Goal: Task Accomplishment & Management: Use online tool/utility

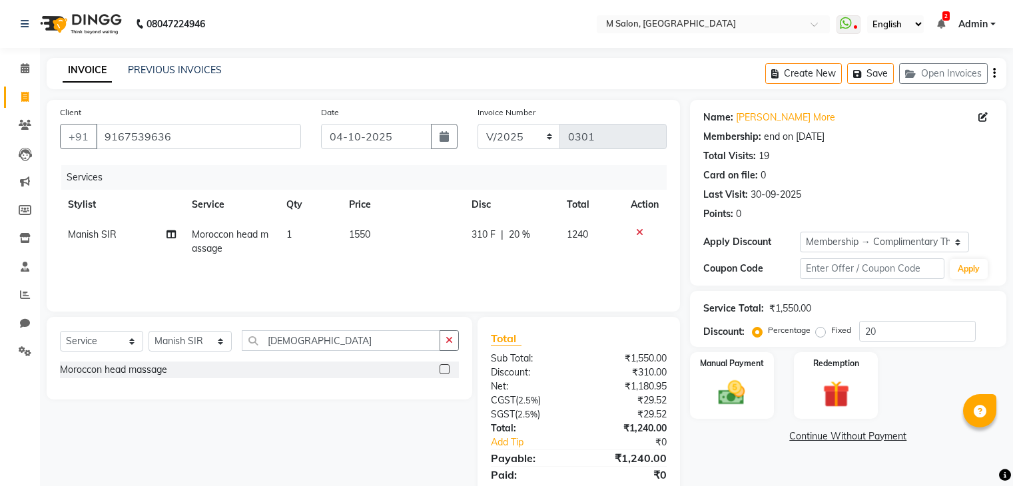
select select "service"
select select "86896"
select select "1: Object"
click at [345, 242] on td "1550" at bounding box center [402, 242] width 123 height 44
select select "86896"
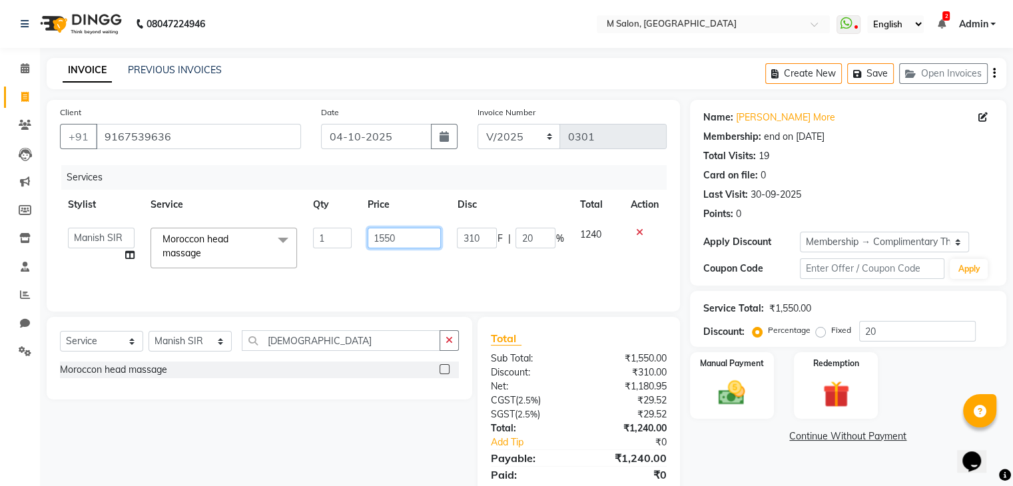
click at [407, 244] on input "1550" at bounding box center [404, 238] width 73 height 21
type input "1600"
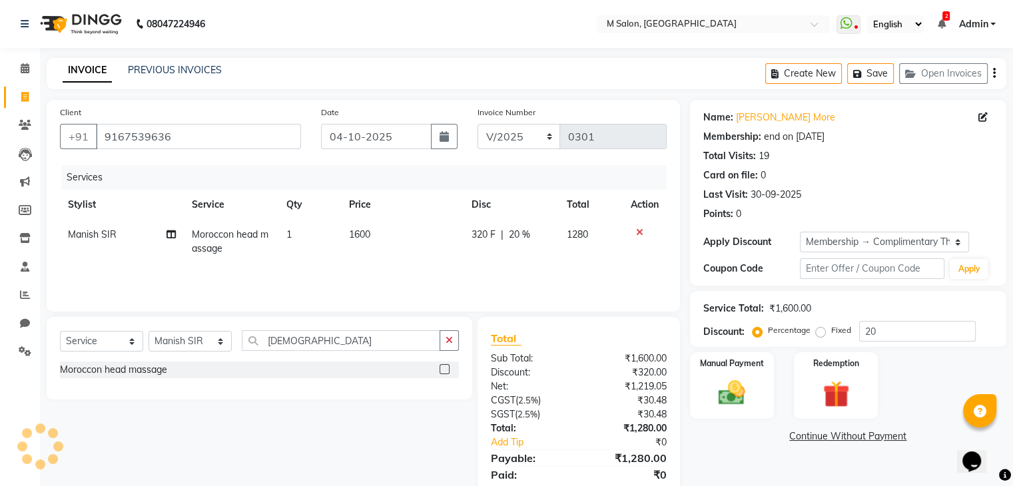
click at [518, 264] on div "Services Stylist Service Qty Price Disc Total Action Manish SIR Moroccon head m…" at bounding box center [363, 231] width 607 height 133
click at [513, 237] on span "20 %" at bounding box center [519, 235] width 21 height 14
select select "86896"
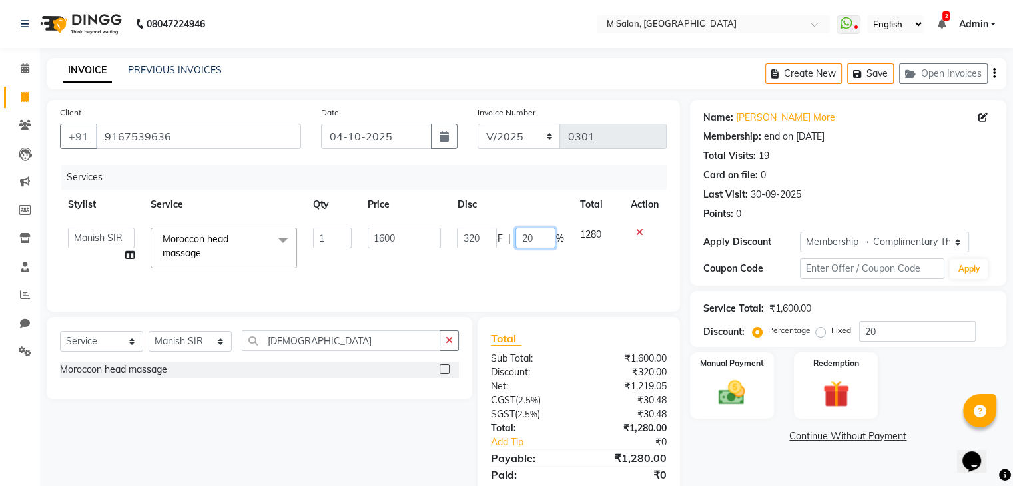
click at [540, 236] on input "20" at bounding box center [535, 238] width 40 height 21
type input "2"
type input "0"
click at [549, 279] on div "Services Stylist Service Qty Price Disc Total Action Admin [PERSON_NAME] [PERSO…" at bounding box center [363, 231] width 607 height 133
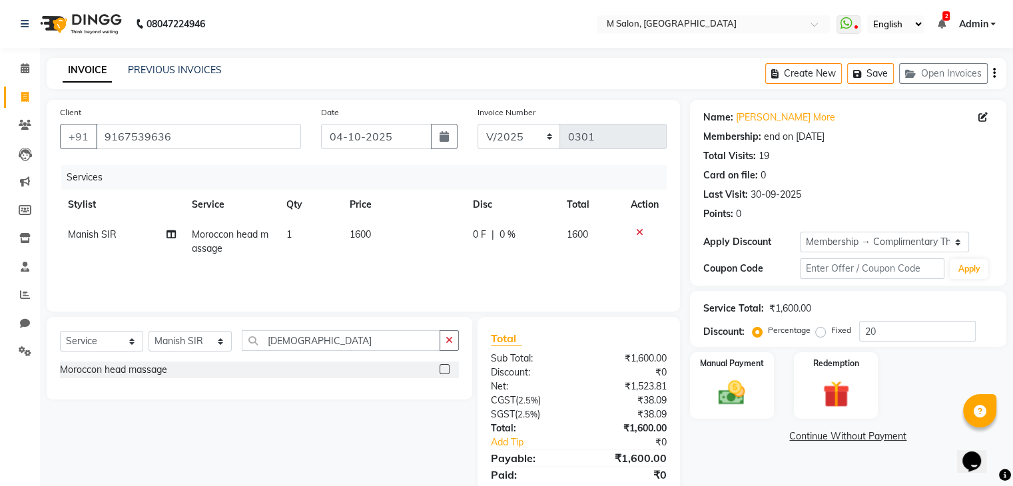
scroll to position [47, 0]
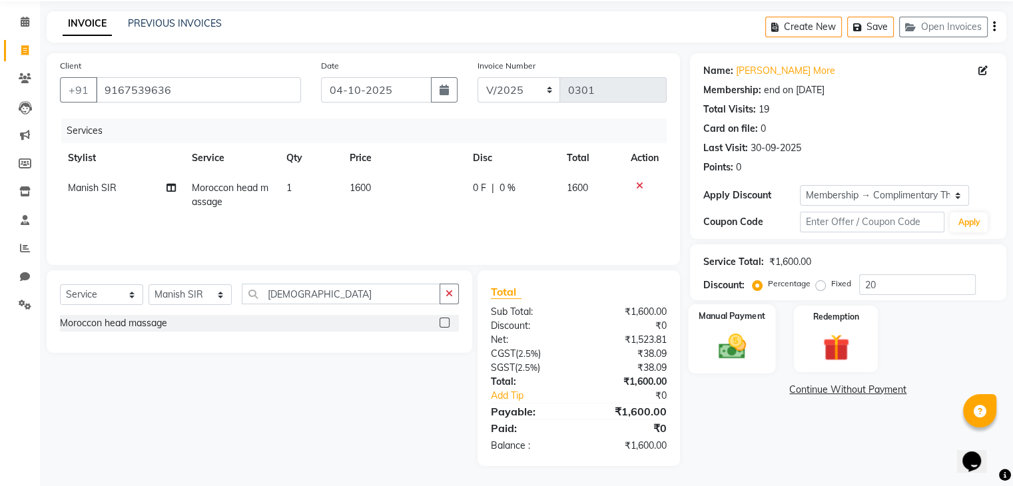
click at [711, 347] on img at bounding box center [731, 347] width 45 height 32
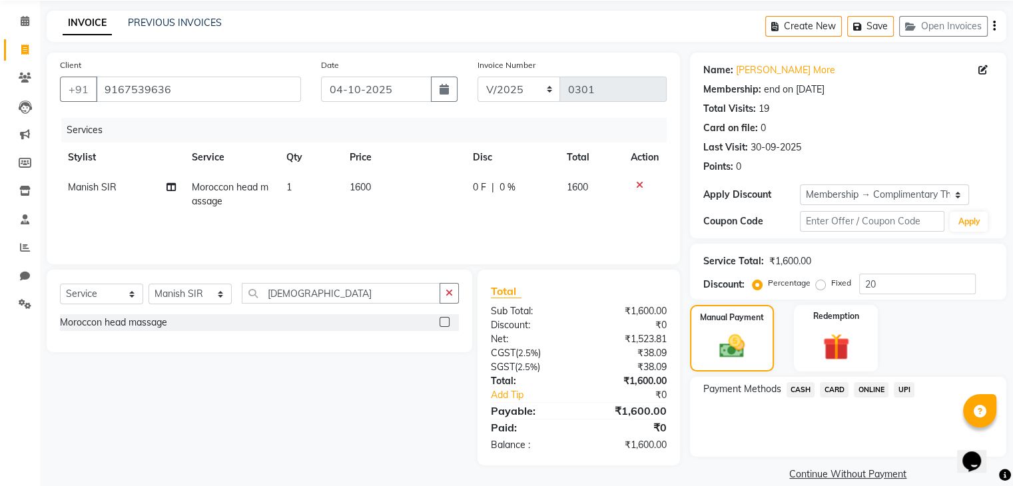
click at [903, 387] on span "UPI" at bounding box center [904, 389] width 21 height 15
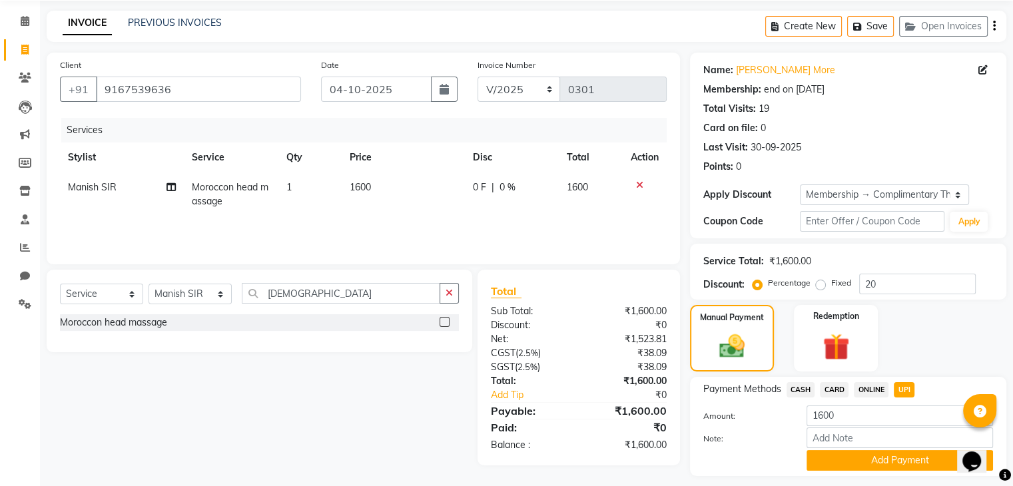
scroll to position [85, 0]
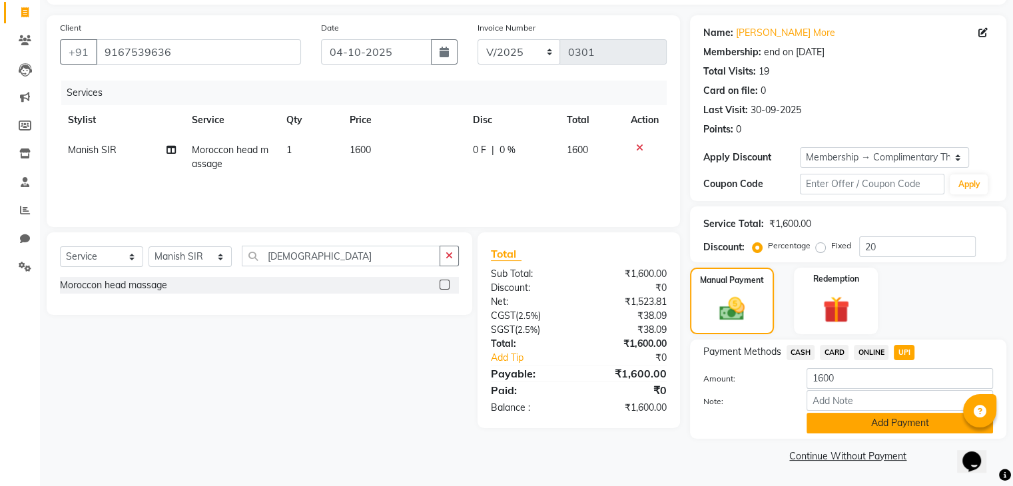
click at [843, 421] on button "Add Payment" at bounding box center [899, 423] width 186 height 21
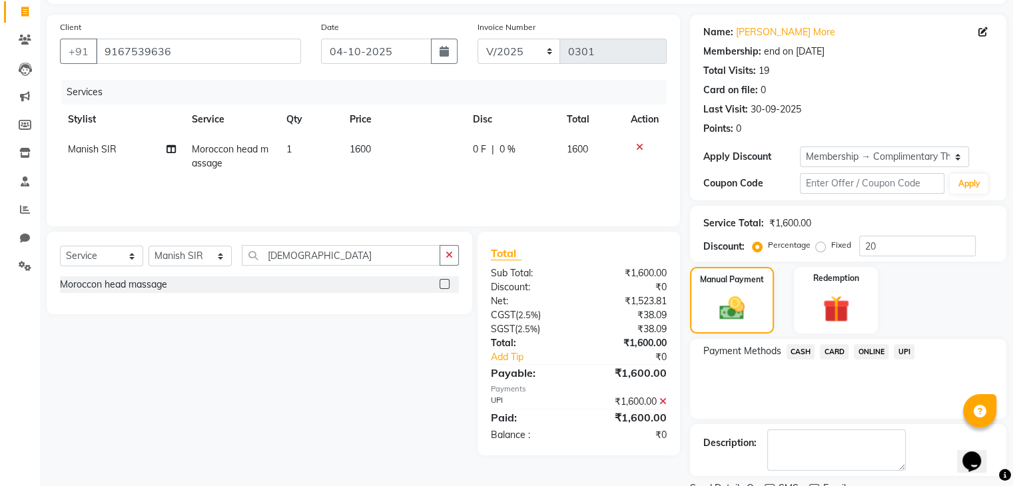
scroll to position [139, 0]
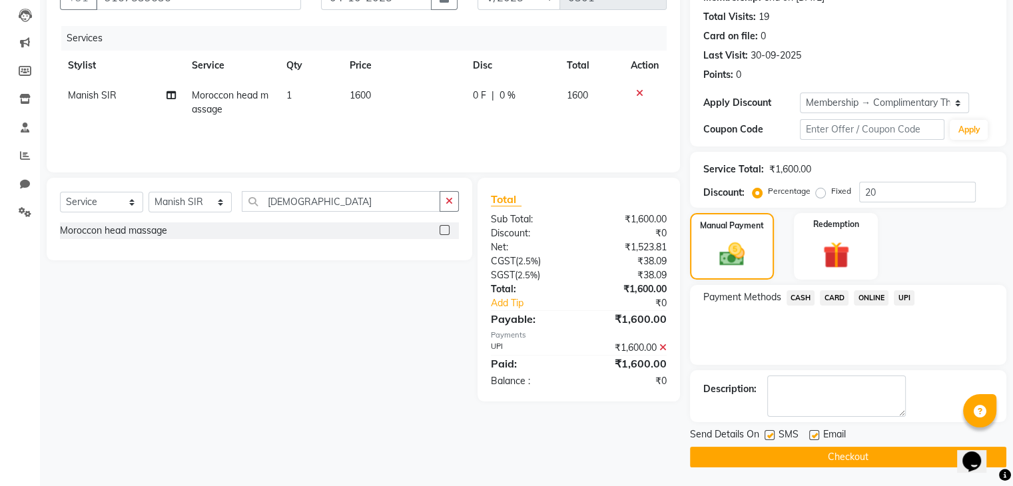
click at [832, 451] on button "Checkout" at bounding box center [848, 457] width 316 height 21
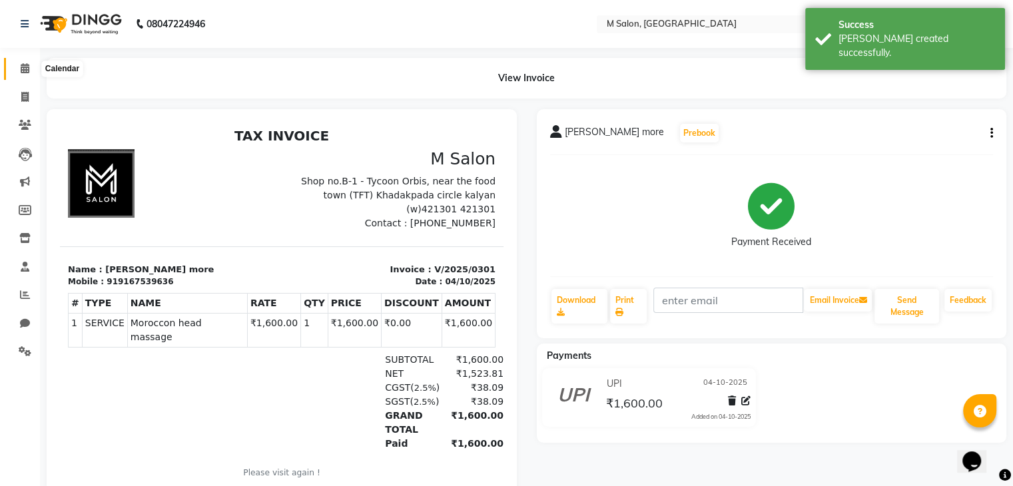
click at [15, 69] on span at bounding box center [24, 68] width 23 height 15
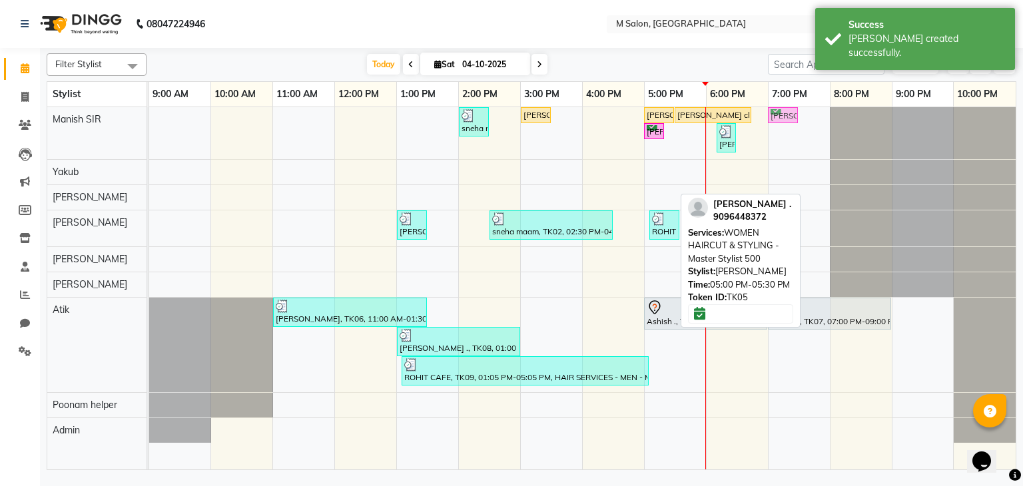
drag, startPoint x: 666, startPoint y: 194, endPoint x: 786, endPoint y: 121, distance: 141.0
click at [786, 121] on tbody "sneha maam, TK02, 02:00 PM-02:30 PM, Root Touch-up (upto 1 inches) [MEDICAL_DAT…" at bounding box center [582, 275] width 866 height 336
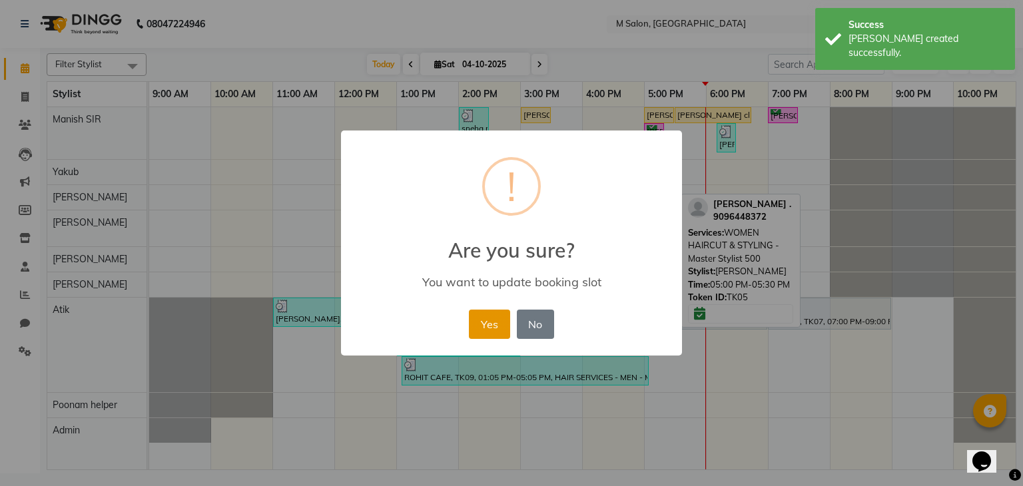
click at [490, 326] on button "Yes" at bounding box center [489, 324] width 41 height 29
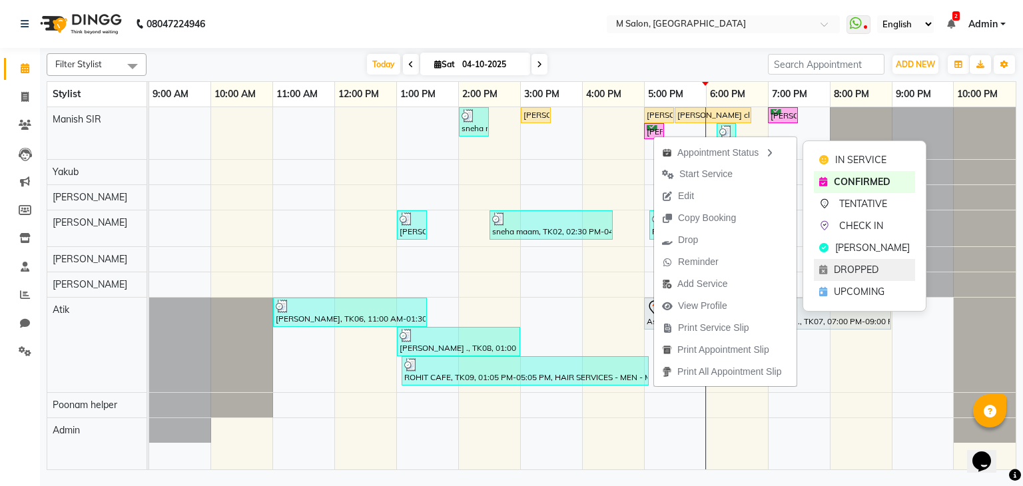
click at [855, 278] on div "DROPPED" at bounding box center [864, 270] width 101 height 22
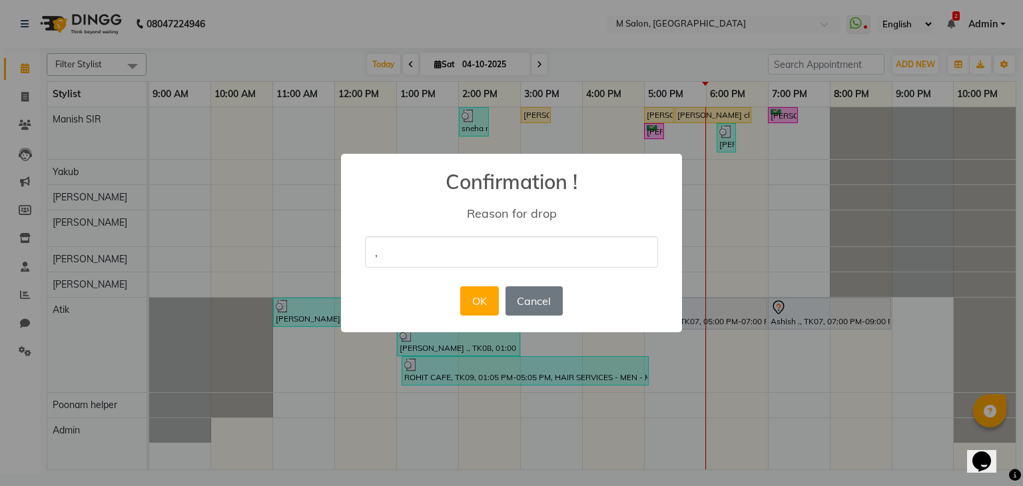
type input ","
click at [653, 286] on div "× Confirmation ! Reason for drop , OK No Cancel" at bounding box center [511, 243] width 341 height 179
click at [485, 300] on button "OK" at bounding box center [479, 300] width 38 height 29
